Goal: Navigation & Orientation: Find specific page/section

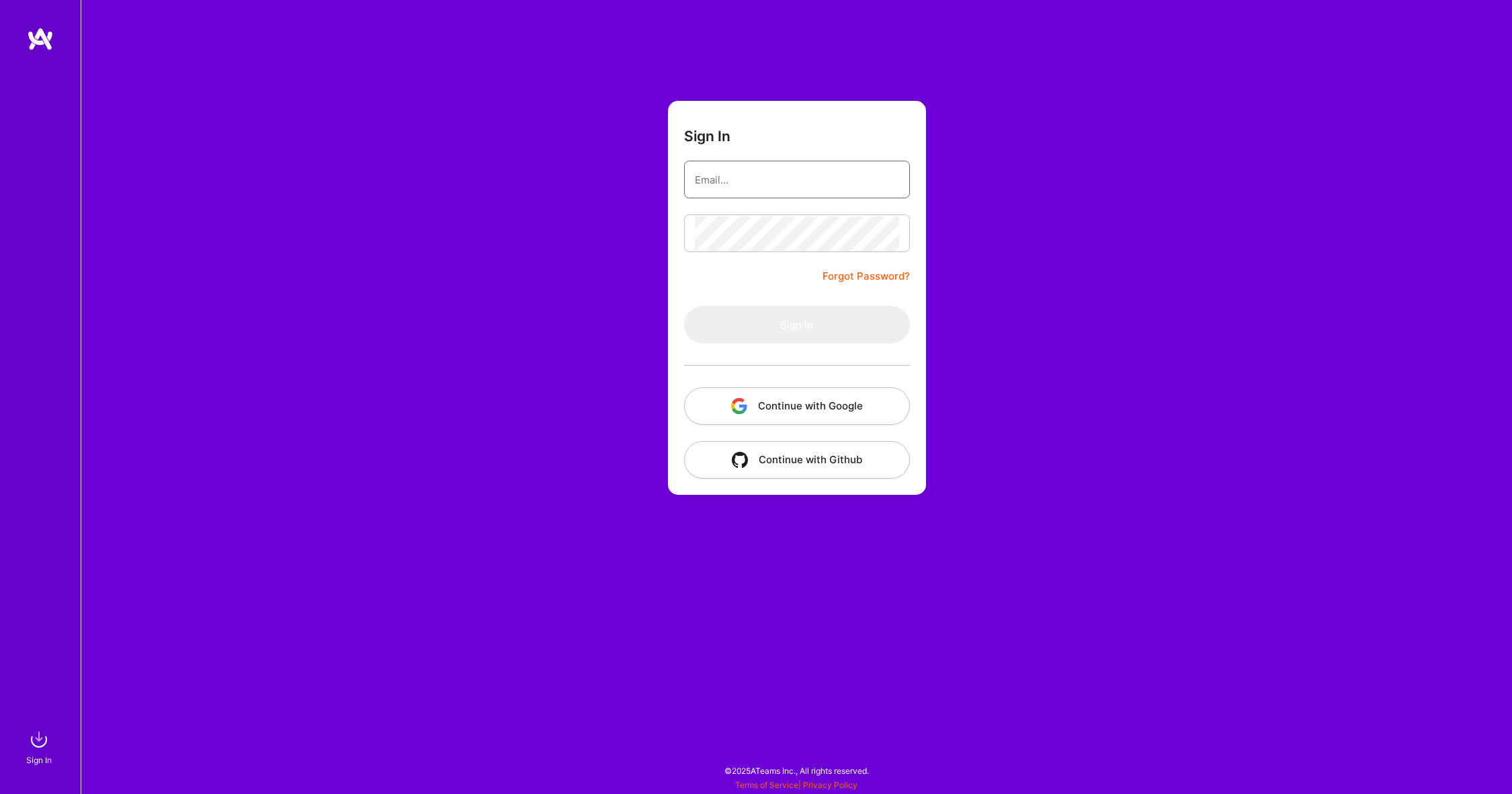
click at [826, 183] on input "email" at bounding box center [797, 180] width 204 height 35
click at [761, 393] on button "Continue with Google" at bounding box center [797, 406] width 226 height 37
